Goal: Transaction & Acquisition: Purchase product/service

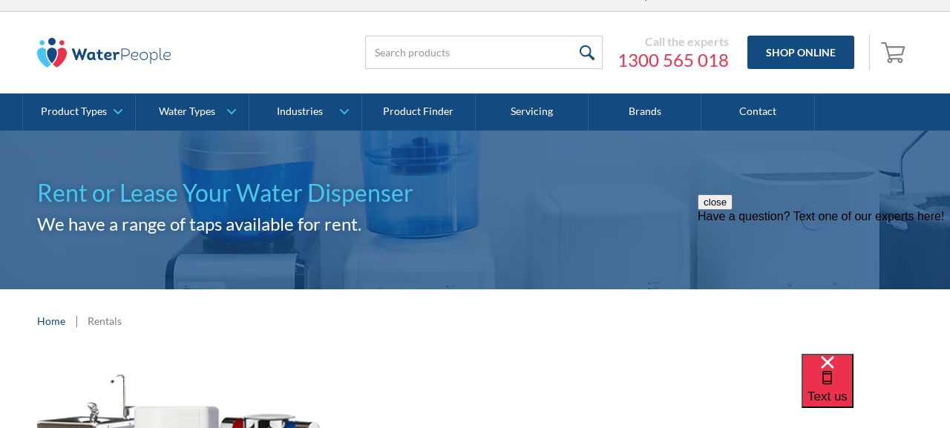
scroll to position [17, 0]
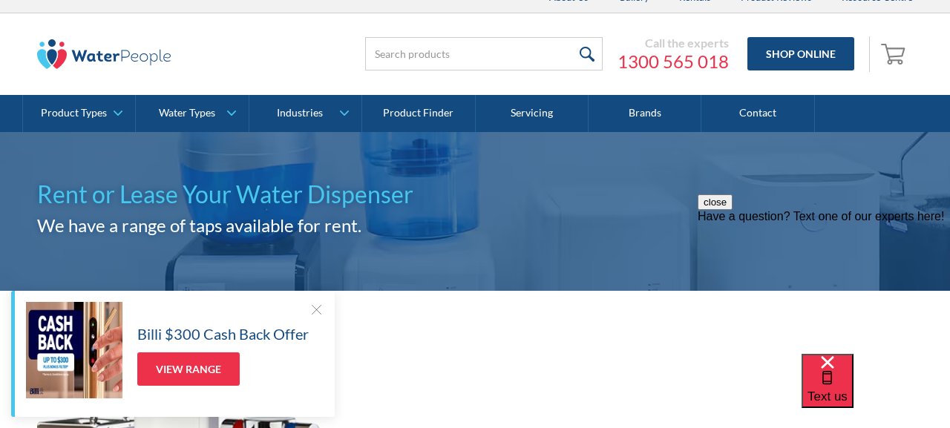
click at [318, 311] on div at bounding box center [316, 309] width 15 height 15
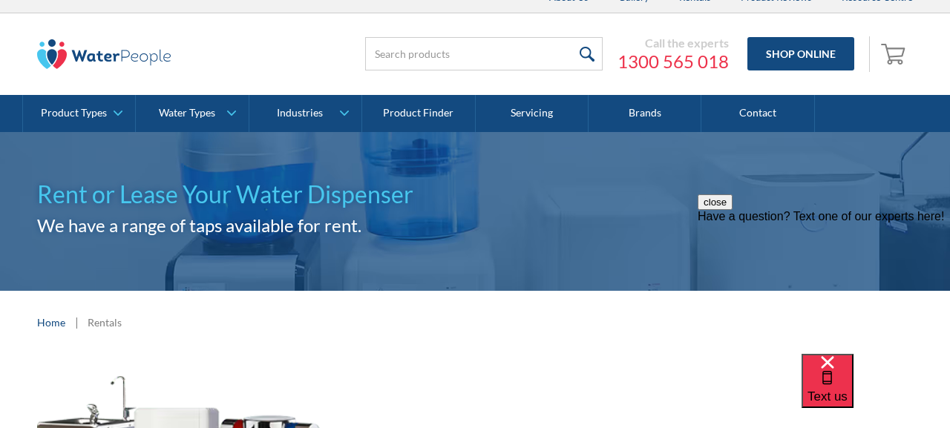
click at [732, 210] on button "close" at bounding box center [715, 202] width 35 height 16
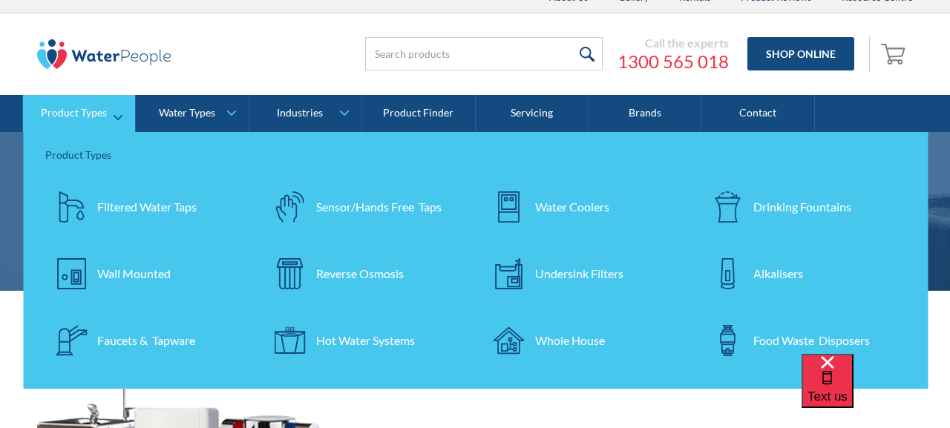
click at [554, 206] on div "Water Coolers" at bounding box center [572, 207] width 74 height 18
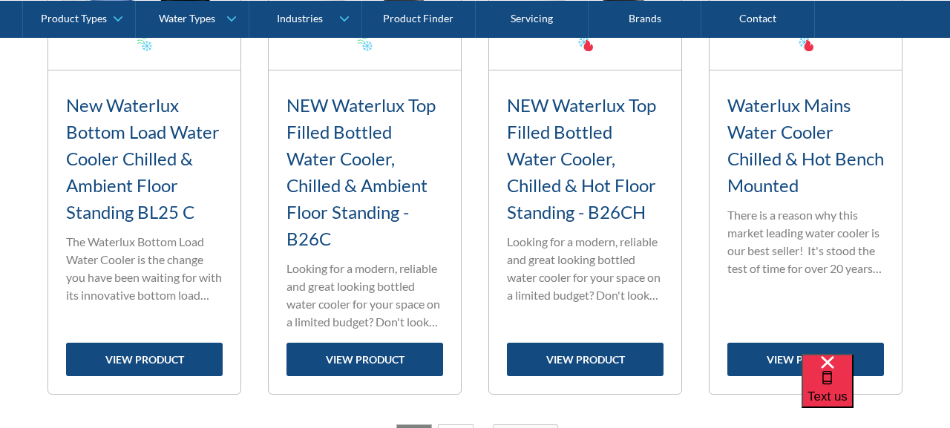
scroll to position [2526, 0]
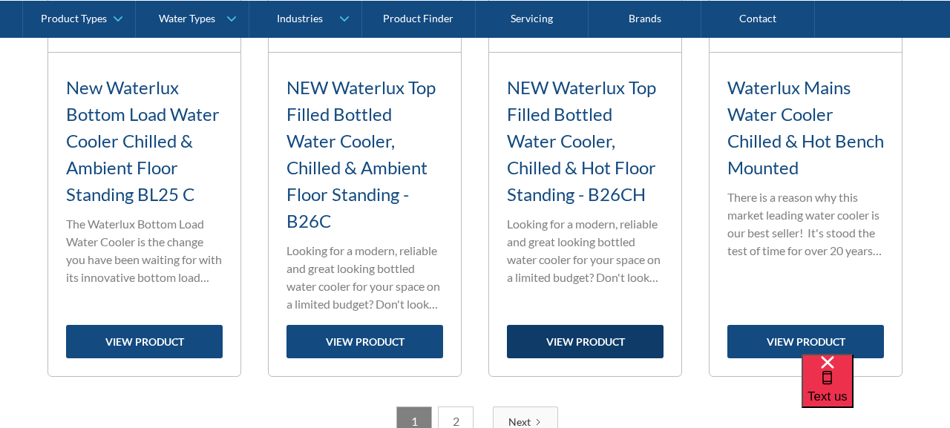
click at [565, 358] on link "view product" at bounding box center [585, 341] width 157 height 33
